Goal: Task Accomplishment & Management: Manage account settings

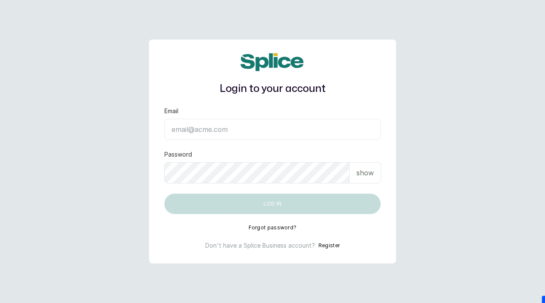
click at [190, 130] on input "Email" at bounding box center [272, 129] width 216 height 21
paste input "[EMAIL_ADDRESS][DOMAIN_NAME] SAnalytics14!"
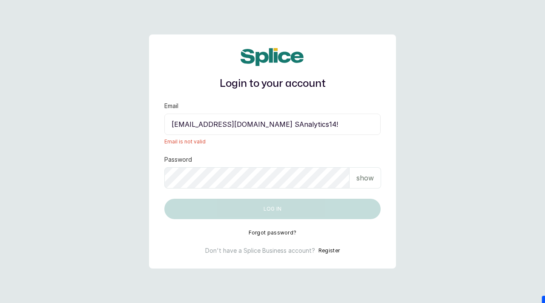
drag, startPoint x: 301, startPoint y: 125, endPoint x: 344, endPoint y: 126, distance: 43.5
click at [346, 126] on input "[EMAIL_ADDRESS][DOMAIN_NAME] SAnalytics14!" at bounding box center [272, 124] width 216 height 21
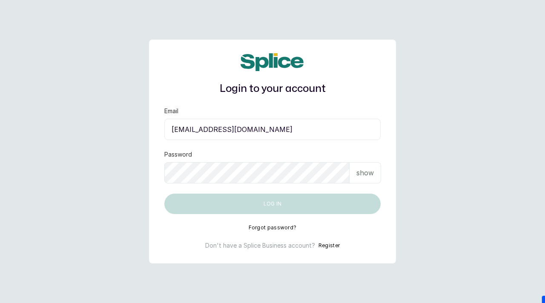
type input "[EMAIL_ADDRESS][DOMAIN_NAME]"
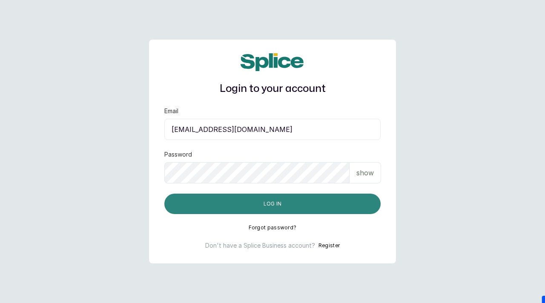
click at [290, 206] on button "Log in" at bounding box center [272, 204] width 216 height 20
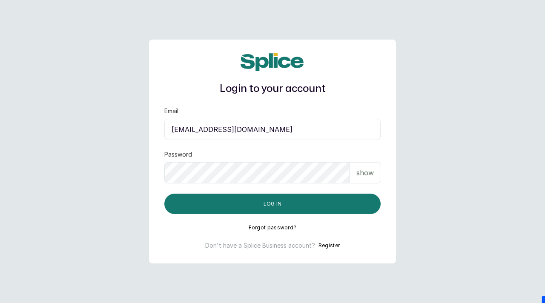
click at [367, 178] on p "show" at bounding box center [364, 173] width 17 height 10
click at [309, 130] on input "sknanalyticsmedaesthetics@gmail.com" at bounding box center [272, 129] width 216 height 21
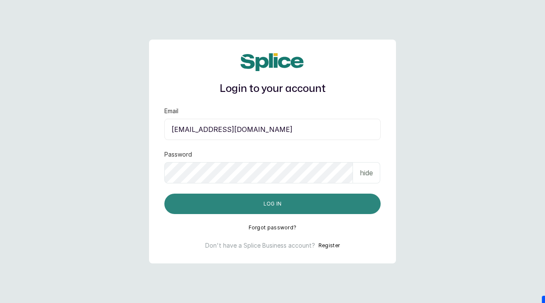
click at [242, 208] on button "Log in" at bounding box center [272, 204] width 216 height 20
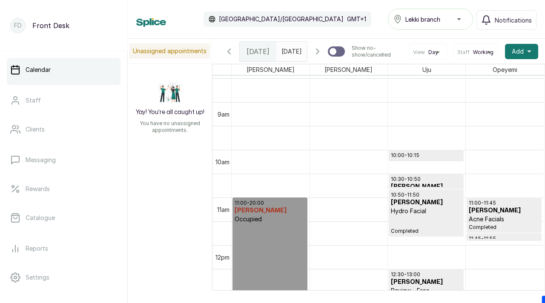
scroll to position [408, 0]
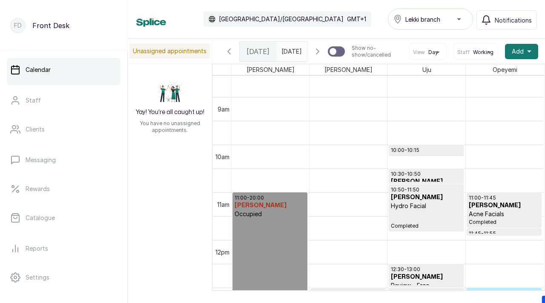
click at [320, 54] on icon "button" at bounding box center [317, 51] width 10 height 10
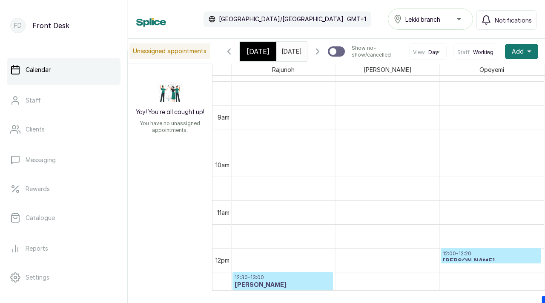
scroll to position [0, 0]
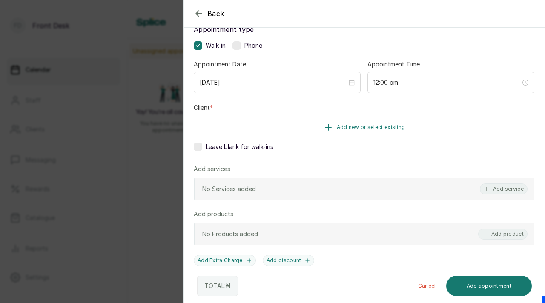
click at [366, 130] on span "Add new or select existing" at bounding box center [371, 127] width 69 height 7
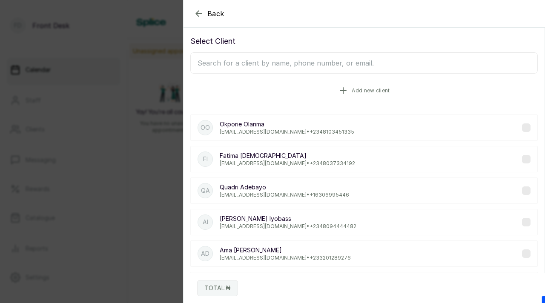
click at [354, 89] on span "Add new client" at bounding box center [371, 90] width 38 height 7
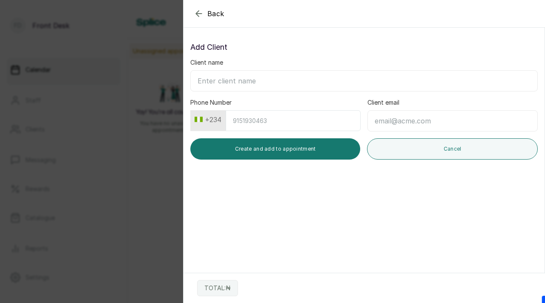
click at [272, 78] on input "Client name" at bounding box center [363, 80] width 347 height 21
paste input "Opeyemi Lakowe Ibeju lekki 09035640341"
click at [230, 82] on input "Opeyemi Lakowe Ibeju lekki 09035640341" at bounding box center [363, 80] width 347 height 21
drag, startPoint x: 249, startPoint y: 82, endPoint x: 317, endPoint y: 79, distance: 67.8
click at [317, 79] on input "[PERSON_NAME] Ibeju lekki 09035640341" at bounding box center [363, 80] width 347 height 21
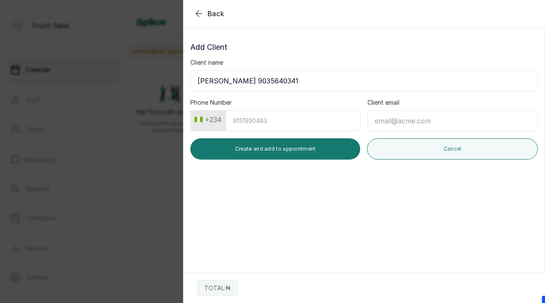
drag, startPoint x: 250, startPoint y: 80, endPoint x: 298, endPoint y: 80, distance: 47.7
click at [298, 80] on input "[PERSON_NAME] 9035640341" at bounding box center [363, 80] width 347 height 21
type input "[PERSON_NAME]"
click at [311, 125] on input "Phone Number" at bounding box center [293, 120] width 135 height 21
paste input "9035640341"
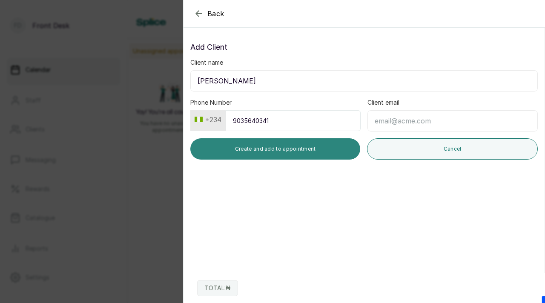
type input "9035640341"
click at [298, 144] on button "Create and add to appointment" at bounding box center [275, 148] width 170 height 21
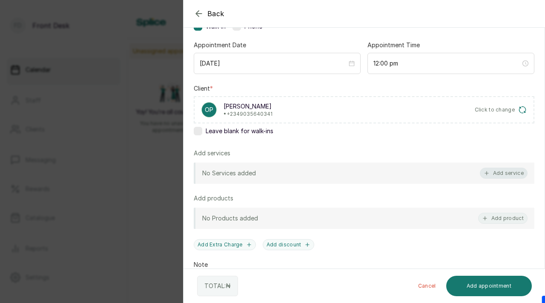
click at [496, 172] on button "Add service" at bounding box center [504, 173] width 48 height 11
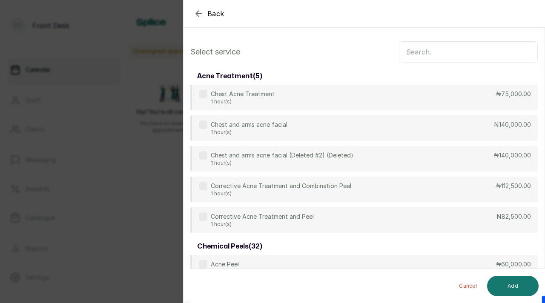
click at [444, 51] on input "text" at bounding box center [468, 51] width 139 height 21
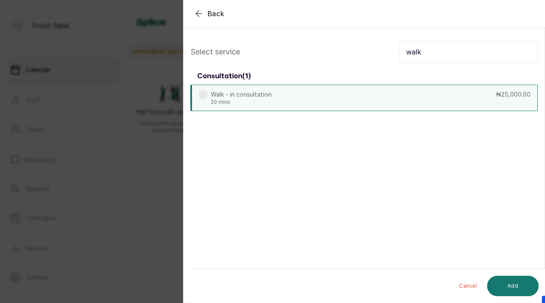
type input "walk"
click at [205, 94] on label at bounding box center [203, 94] width 9 height 9
click at [511, 286] on button "Add" at bounding box center [513, 286] width 52 height 20
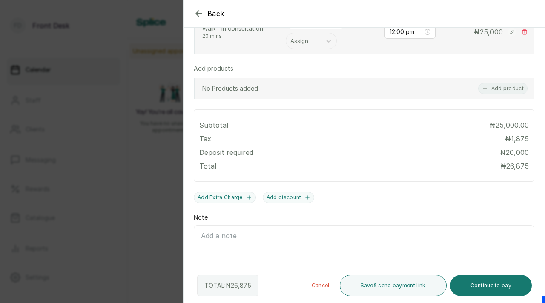
scroll to position [241, 0]
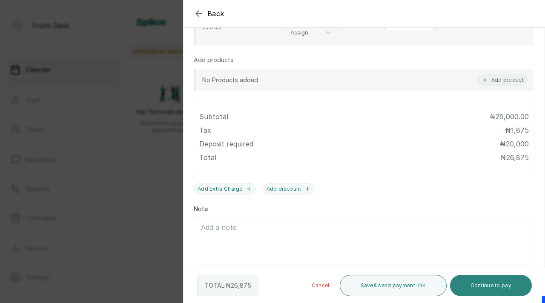
click at [492, 287] on button "Continue to pay" at bounding box center [491, 285] width 82 height 21
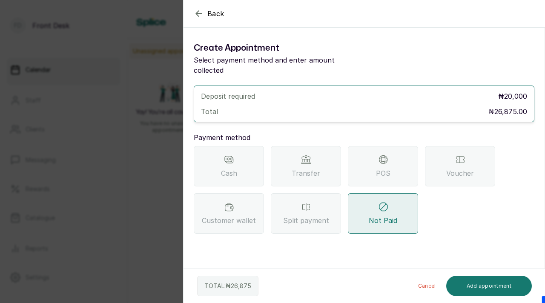
click at [238, 152] on div "Cash" at bounding box center [229, 166] width 70 height 40
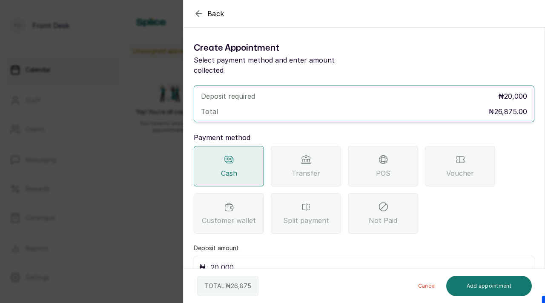
scroll to position [7, 0]
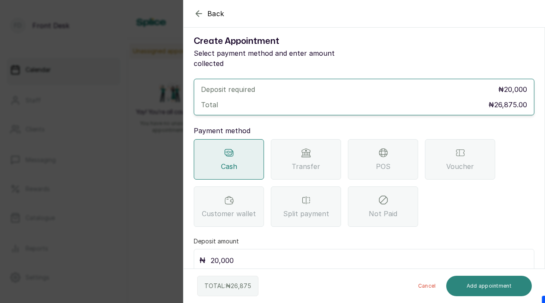
click at [474, 290] on button "Add appointment" at bounding box center [489, 286] width 86 height 20
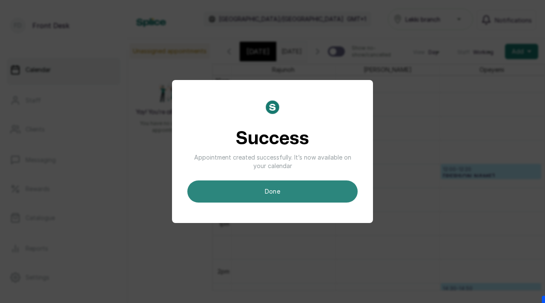
click at [295, 194] on button "done" at bounding box center [272, 192] width 170 height 22
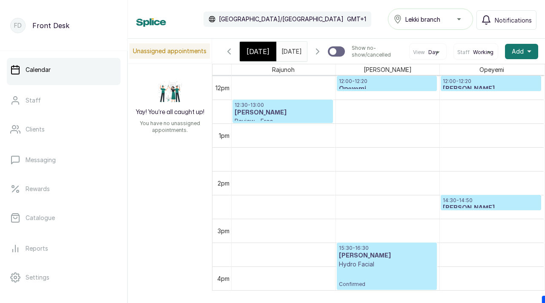
scroll to position [575, 0]
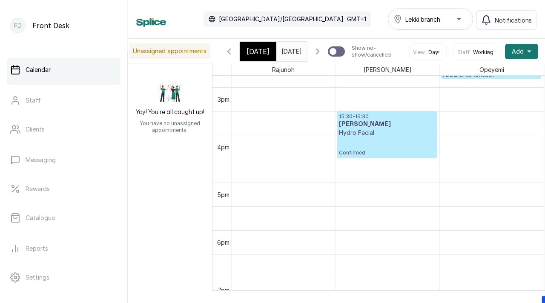
click at [318, 54] on icon "button" at bounding box center [317, 51] width 3 height 5
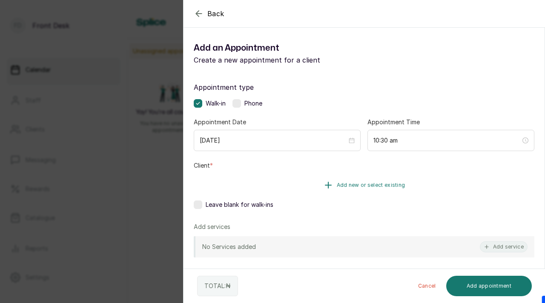
click at [366, 188] on span "Add new or select existing" at bounding box center [371, 185] width 69 height 7
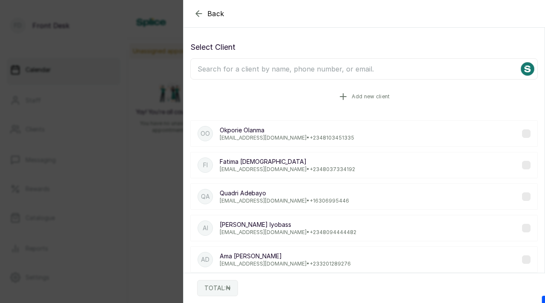
click at [349, 93] on button "Add new client" at bounding box center [363, 97] width 347 height 24
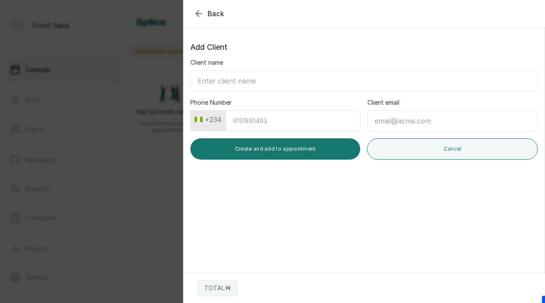
click at [274, 80] on input "Client name" at bounding box center [363, 80] width 347 height 21
paste input "Favour [PERSON_NAME] [PERSON_NAME][EMAIL_ADDRESS][DOMAIN_NAME] 08126153878"
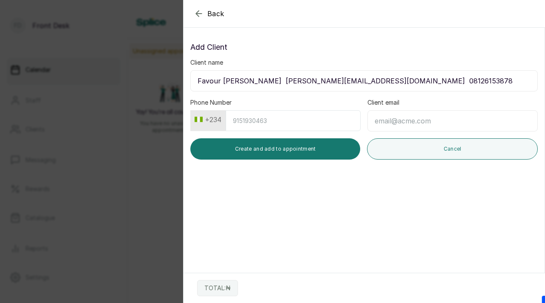
drag, startPoint x: 245, startPoint y: 82, endPoint x: 310, endPoint y: 83, distance: 65.2
click at [310, 83] on input "Favour [PERSON_NAME] [PERSON_NAME][EMAIL_ADDRESS][DOMAIN_NAME] 08126153878" at bounding box center [363, 80] width 347 height 21
type input "Favour [PERSON_NAME] 08126153878"
click at [407, 116] on input "Client email" at bounding box center [452, 120] width 170 height 21
paste input "[EMAIL_ADDRESS][DOMAIN_NAME]"
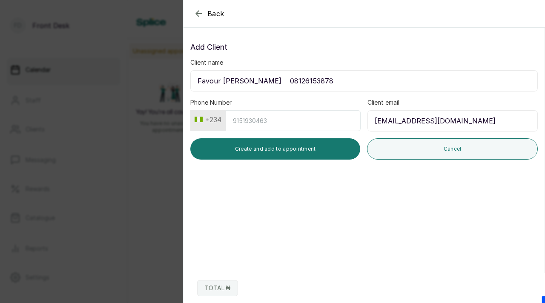
type input "[EMAIL_ADDRESS][DOMAIN_NAME]"
drag, startPoint x: 254, startPoint y: 81, endPoint x: 321, endPoint y: 81, distance: 67.3
click at [321, 81] on input "Favour [PERSON_NAME] 08126153878" at bounding box center [363, 80] width 347 height 21
type input "Favour [PERSON_NAME]"
click at [281, 126] on input "Phone Number" at bounding box center [293, 120] width 135 height 21
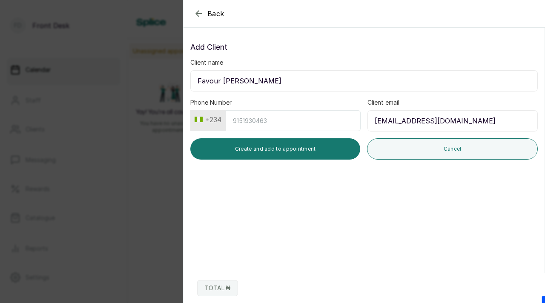
paste input "8126153878"
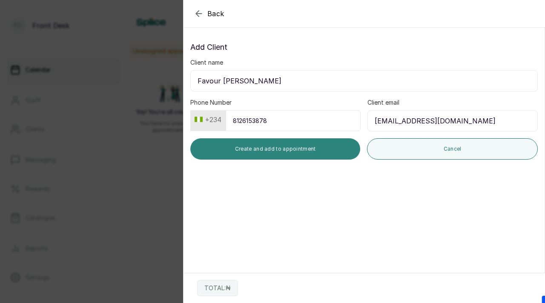
type input "8126153878"
click at [284, 144] on button "Create and add to appointment" at bounding box center [275, 148] width 170 height 21
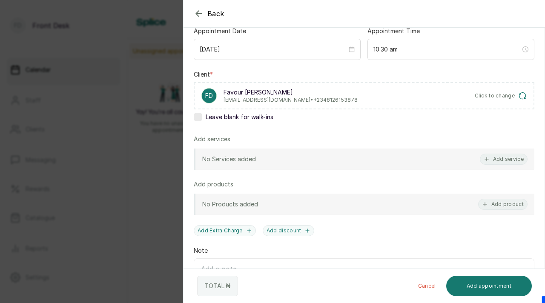
scroll to position [93, 0]
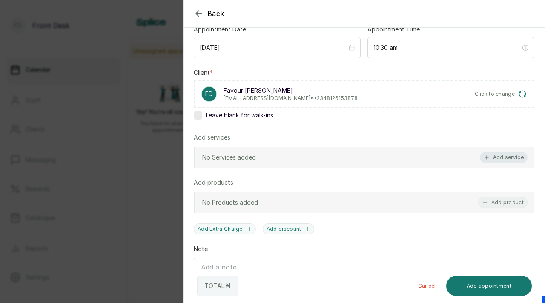
click at [490, 158] on button "Add service" at bounding box center [504, 157] width 48 height 11
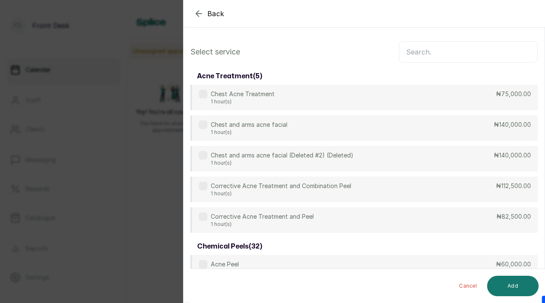
click at [447, 53] on input "text" at bounding box center [468, 51] width 139 height 21
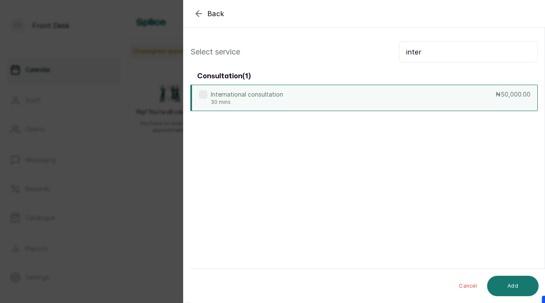
type input "inter"
click at [203, 93] on label at bounding box center [203, 94] width 9 height 9
click at [501, 284] on button "Add" at bounding box center [513, 286] width 52 height 20
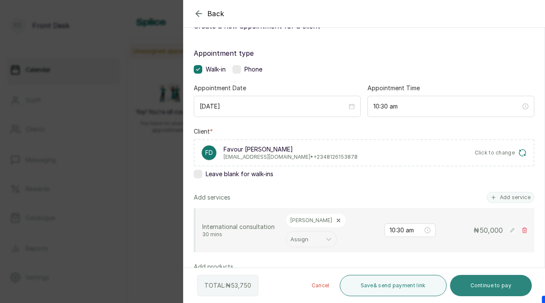
scroll to position [36, 0]
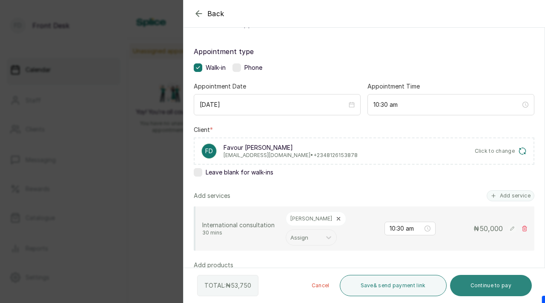
click at [470, 282] on button "Continue to pay" at bounding box center [491, 285] width 82 height 21
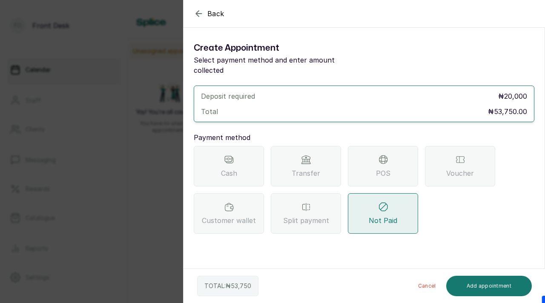
click at [317, 155] on div "Transfer" at bounding box center [306, 166] width 70 height 40
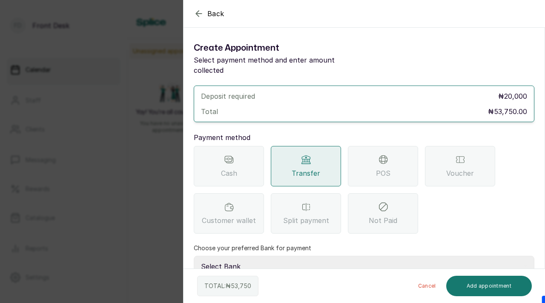
scroll to position [50, 0]
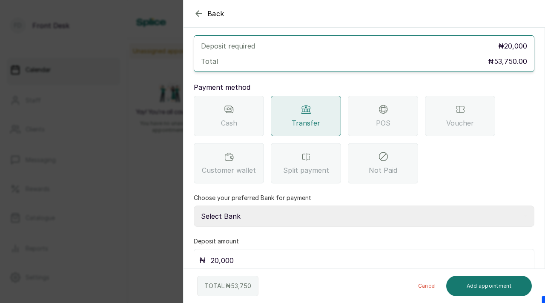
click at [326, 206] on select "Select Bank [PERSON_NAME] Fairmoney Microfinance Bank SKN ANALYTICS MED AESTH. …" at bounding box center [364, 216] width 341 height 21
select select "43272bc0-21c6-4b19-b9fb-c2093b8603c2"
click at [227, 255] on input "20,000" at bounding box center [370, 261] width 318 height 12
drag, startPoint x: 235, startPoint y: 250, endPoint x: 207, endPoint y: 249, distance: 28.5
click at [207, 249] on div "₦ 20,000" at bounding box center [364, 260] width 341 height 23
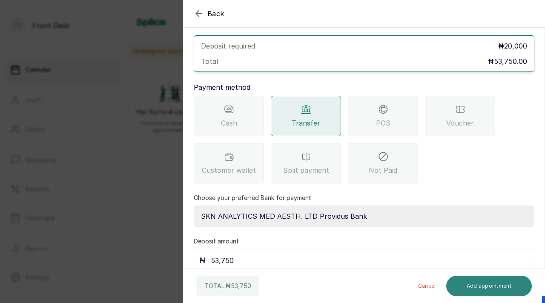
type input "53,750"
click at [484, 284] on button "Add appointment" at bounding box center [489, 286] width 86 height 20
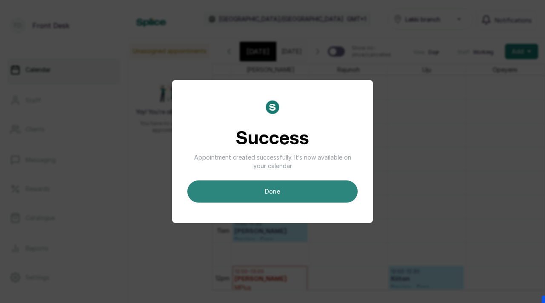
click at [283, 189] on button "done" at bounding box center [272, 192] width 170 height 22
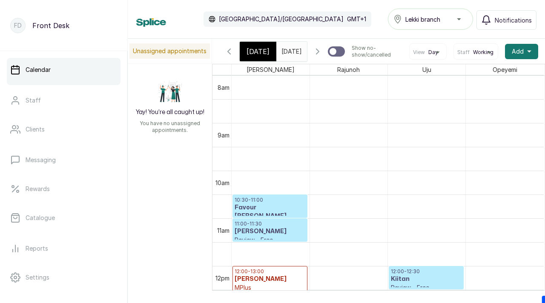
scroll to position [384, 0]
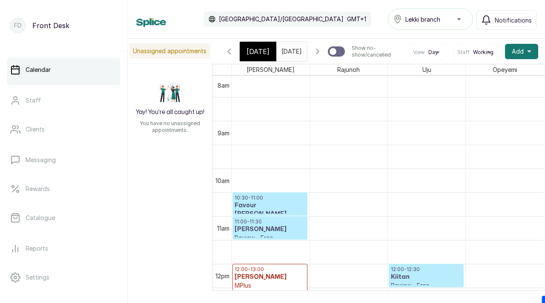
click at [275, 201] on p "10:30 - 11:00" at bounding box center [270, 198] width 71 height 7
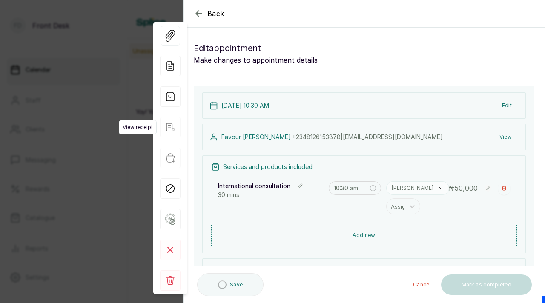
scroll to position [287, 0]
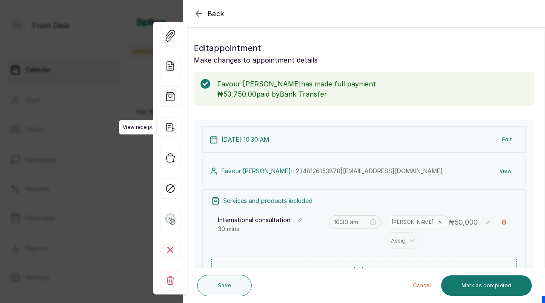
click at [171, 127] on icon "button" at bounding box center [170, 127] width 20 height 20
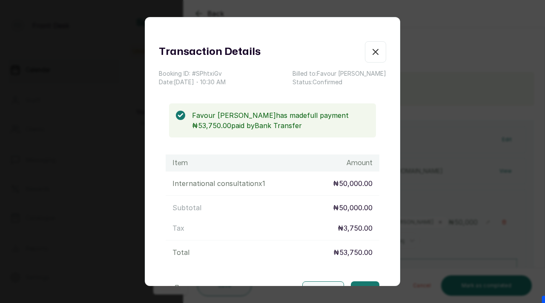
scroll to position [66, 0]
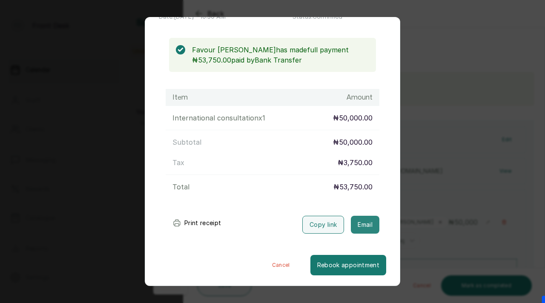
click at [363, 228] on button "Email" at bounding box center [365, 225] width 29 height 18
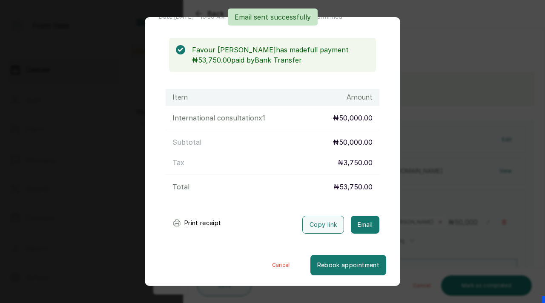
click at [424, 90] on div "Transaction Details Booking ID: # SPhtxiGv Date: [DATE] ・ 10:30 AM Billed to: F…" at bounding box center [272, 151] width 545 height 303
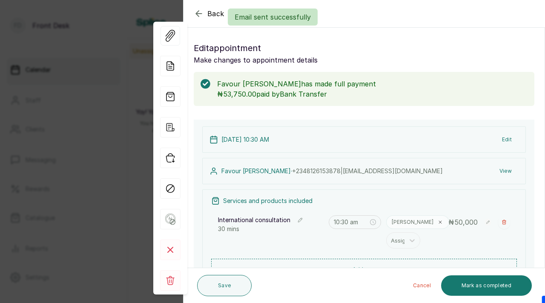
click at [121, 55] on div "Back Appointment Details Edit appointment Make changes to appointment details F…" at bounding box center [272, 151] width 545 height 303
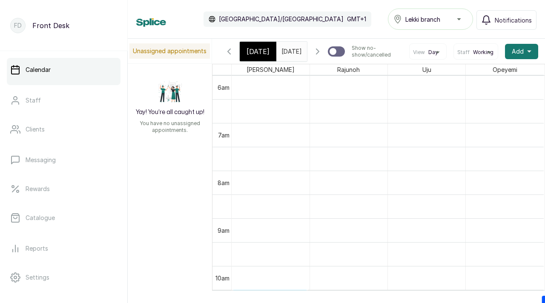
click at [231, 55] on icon "button" at bounding box center [229, 51] width 10 height 10
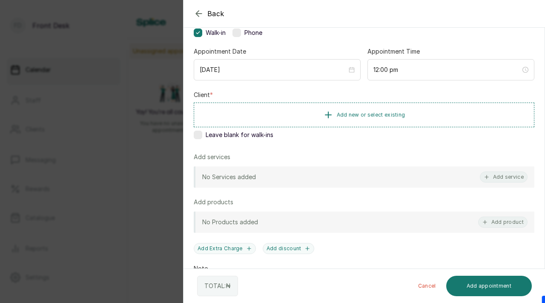
scroll to position [73, 0]
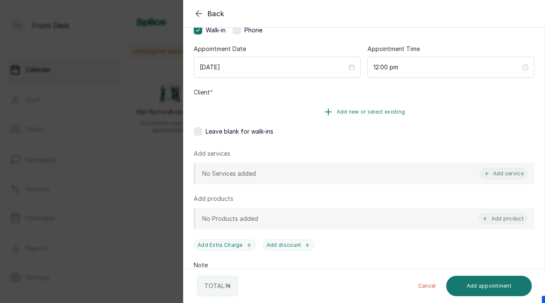
click at [353, 115] on span "Add new or select existing" at bounding box center [371, 112] width 69 height 7
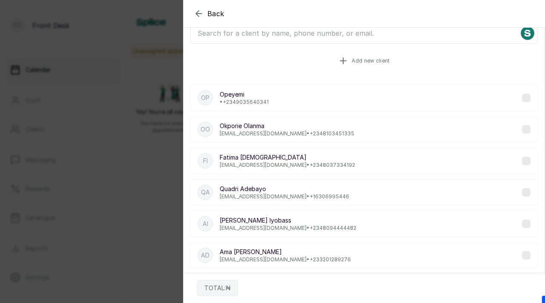
scroll to position [0, 0]
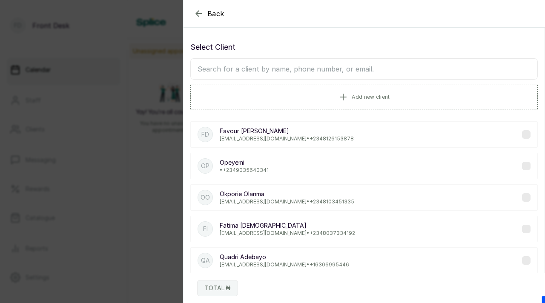
click at [343, 67] on input "text" at bounding box center [363, 68] width 347 height 21
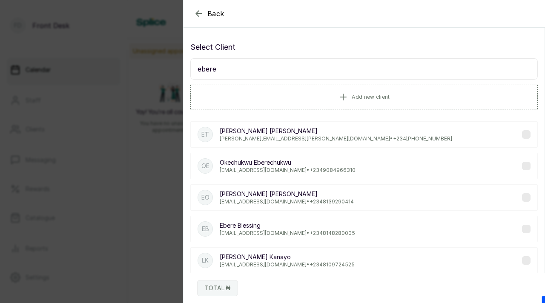
type input "ebere"
click at [528, 135] on label at bounding box center [526, 134] width 9 height 9
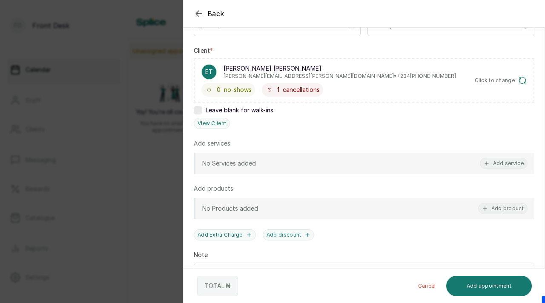
scroll to position [117, 0]
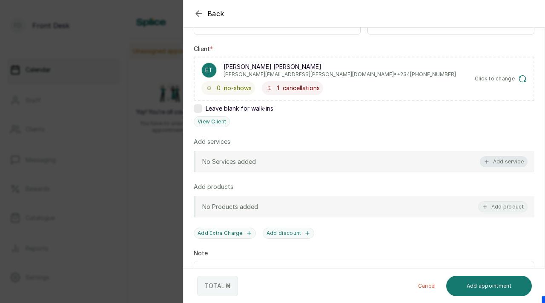
click at [499, 158] on button "Add service" at bounding box center [504, 161] width 48 height 11
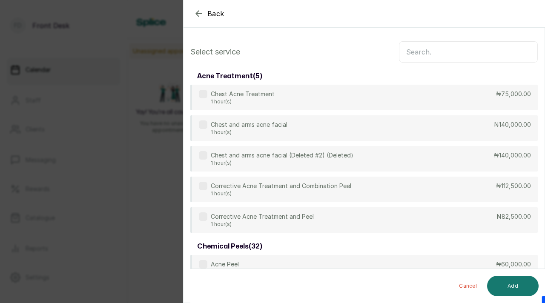
click at [423, 56] on input "text" at bounding box center [468, 51] width 139 height 21
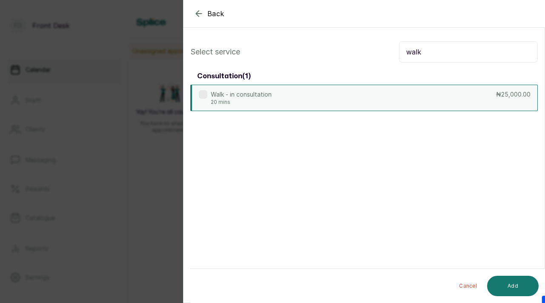
type input "walk"
click at [206, 95] on label at bounding box center [203, 94] width 9 height 9
click at [510, 283] on button "Add" at bounding box center [513, 286] width 52 height 20
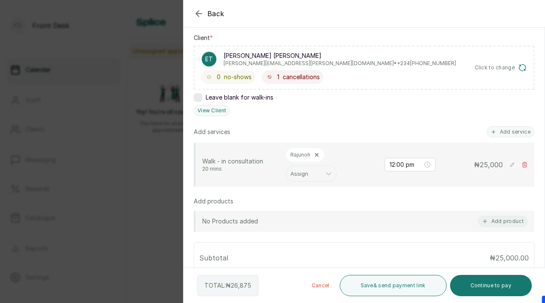
scroll to position [133, 0]
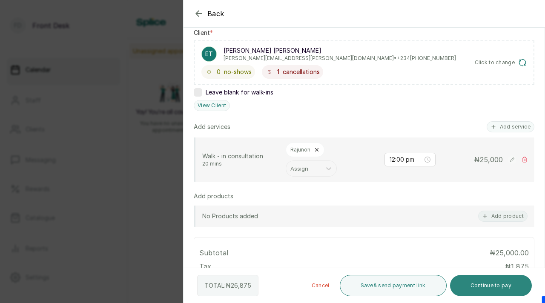
click at [471, 288] on button "Continue to pay" at bounding box center [491, 285] width 82 height 21
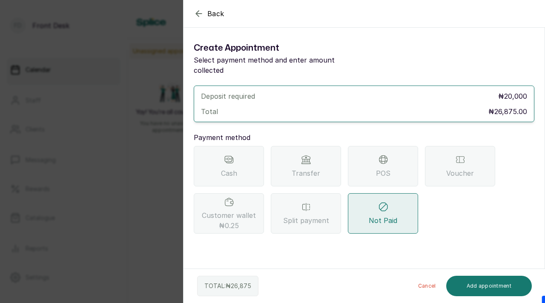
click at [292, 155] on div "Transfer" at bounding box center [306, 166] width 70 height 40
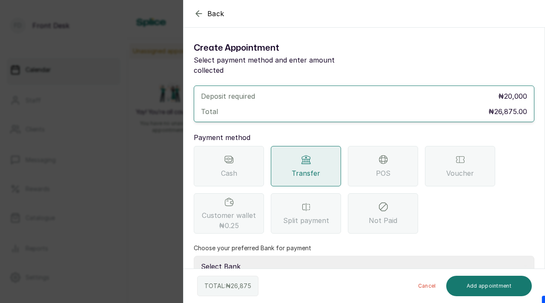
click at [244, 256] on select "Select Bank [PERSON_NAME] Fairmoney Microfinance Bank SKN ANALYTICS MED AESTH. …" at bounding box center [364, 266] width 341 height 21
select select "43272bc0-21c6-4b19-b9fb-c2093b8603c2"
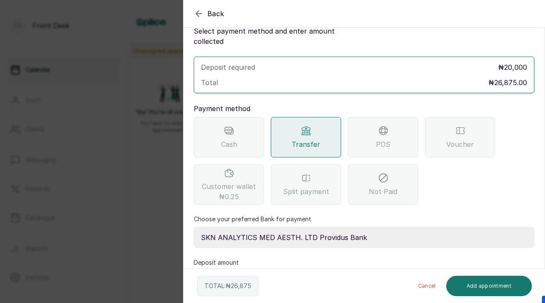
scroll to position [50, 0]
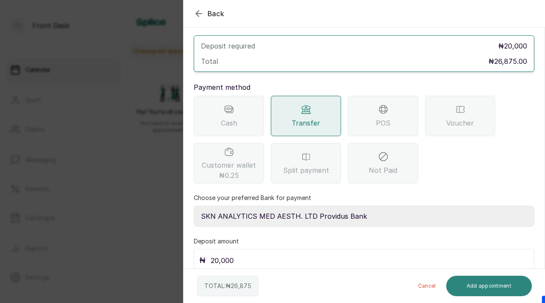
click at [483, 287] on button "Add appointment" at bounding box center [489, 286] width 86 height 20
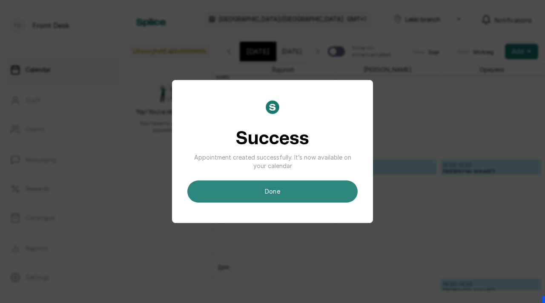
click at [319, 189] on button "done" at bounding box center [272, 192] width 170 height 22
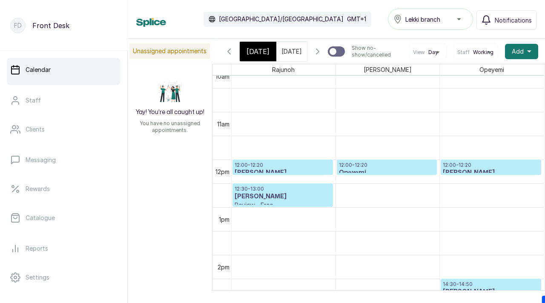
click at [321, 56] on icon "button" at bounding box center [317, 51] width 10 height 10
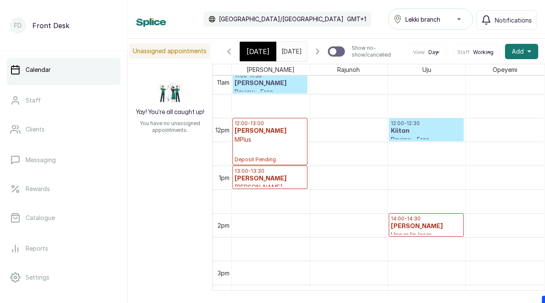
scroll to position [494, 0]
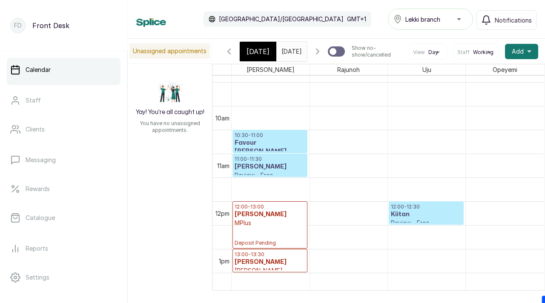
click at [277, 146] on h3 "Favour [PERSON_NAME]" at bounding box center [270, 147] width 71 height 17
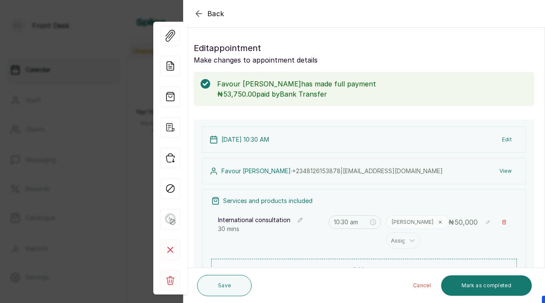
click at [506, 171] on button "View" at bounding box center [506, 170] width 26 height 15
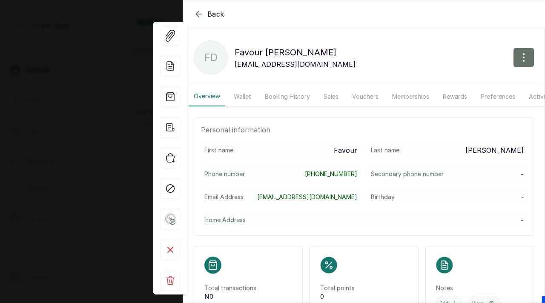
click at [329, 172] on link "[PHONE_NUMBER]" at bounding box center [331, 174] width 52 height 9
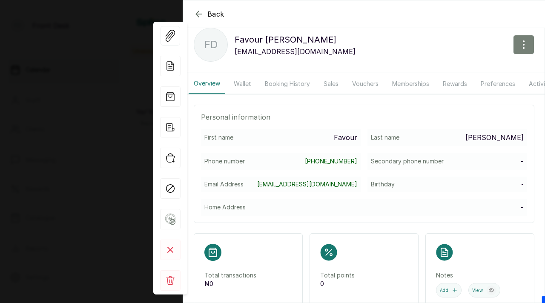
click at [516, 43] on button "button" at bounding box center [523, 45] width 21 height 20
click at [484, 66] on span "Edit" at bounding box center [487, 70] width 82 height 10
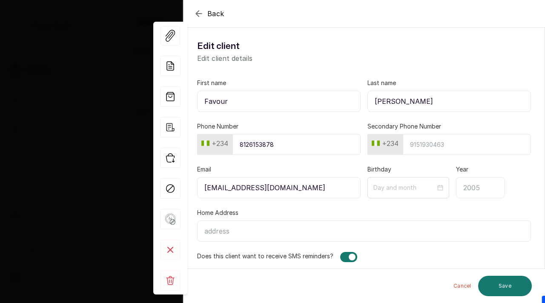
click at [270, 146] on input "8126153878" at bounding box center [296, 144] width 128 height 21
type input "8126157838"
click at [507, 290] on button "Save" at bounding box center [505, 286] width 54 height 20
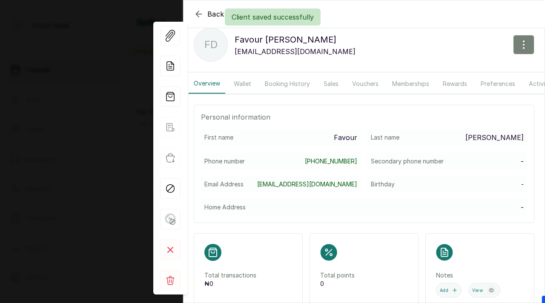
click at [528, 48] on icon "button" at bounding box center [524, 45] width 10 height 10
click at [471, 69] on span "Edit" at bounding box center [487, 70] width 82 height 10
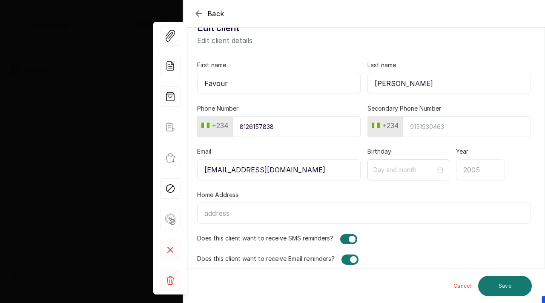
scroll to position [24, 0]
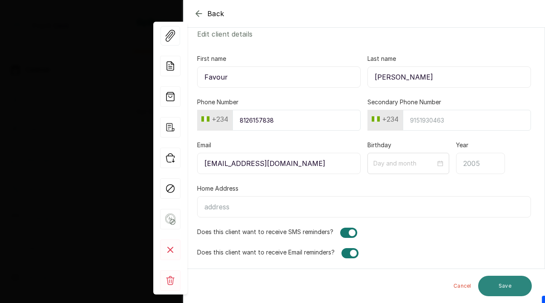
click at [502, 288] on button "Save" at bounding box center [505, 286] width 54 height 20
